Goal: Find contact information: Find contact information

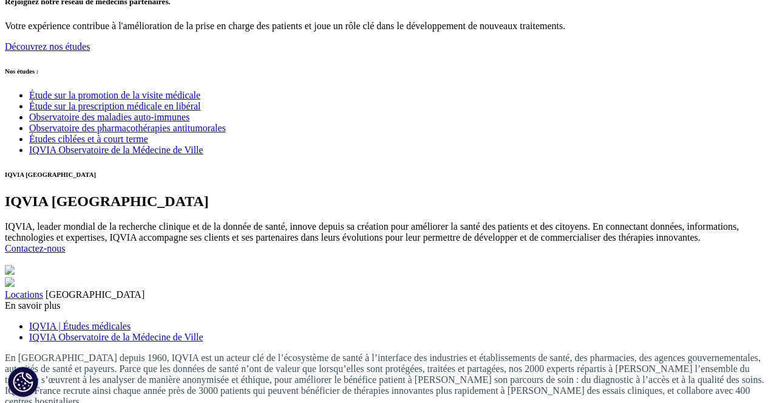
scroll to position [3213, 0]
